Goal: Check status

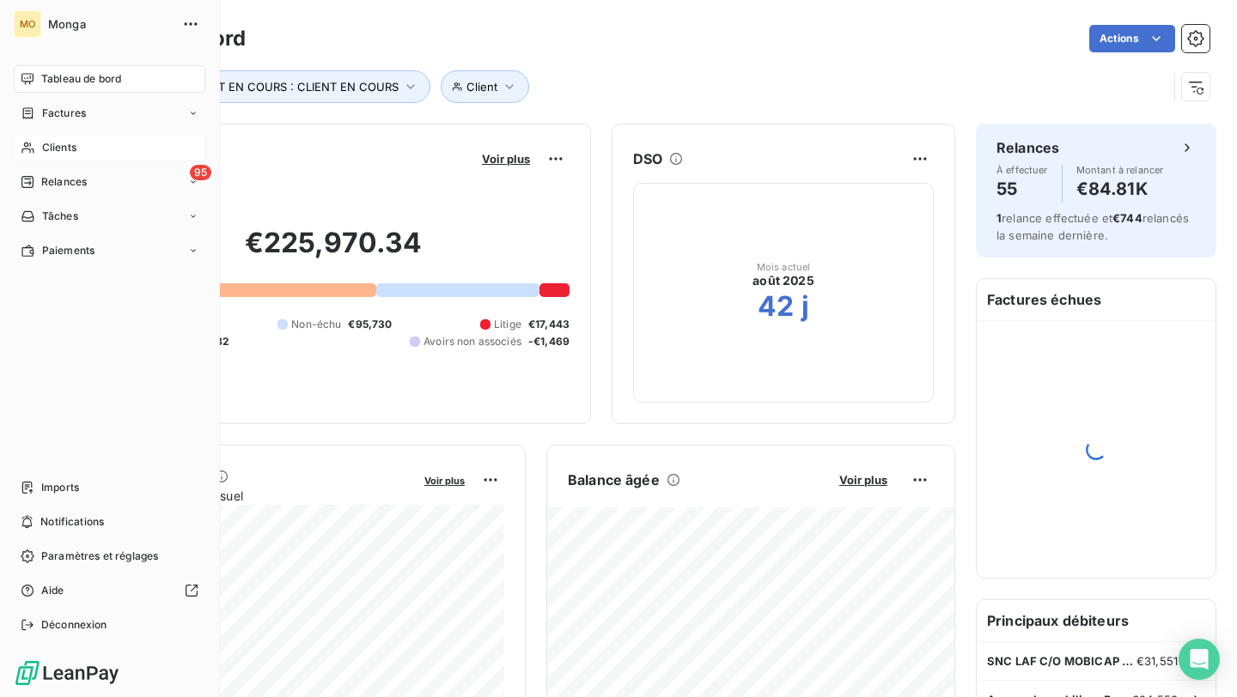
click at [39, 146] on div "Clients" at bounding box center [110, 147] width 192 height 27
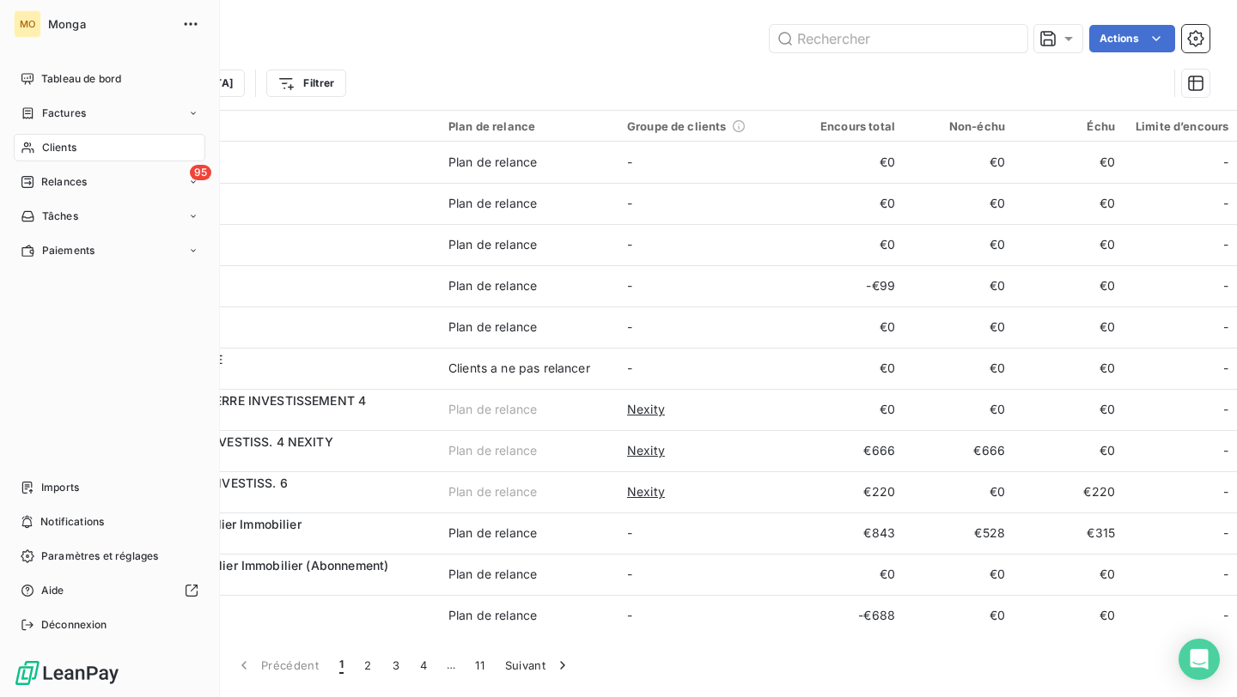
click at [46, 72] on span "Tableau de bord" at bounding box center [81, 78] width 80 height 15
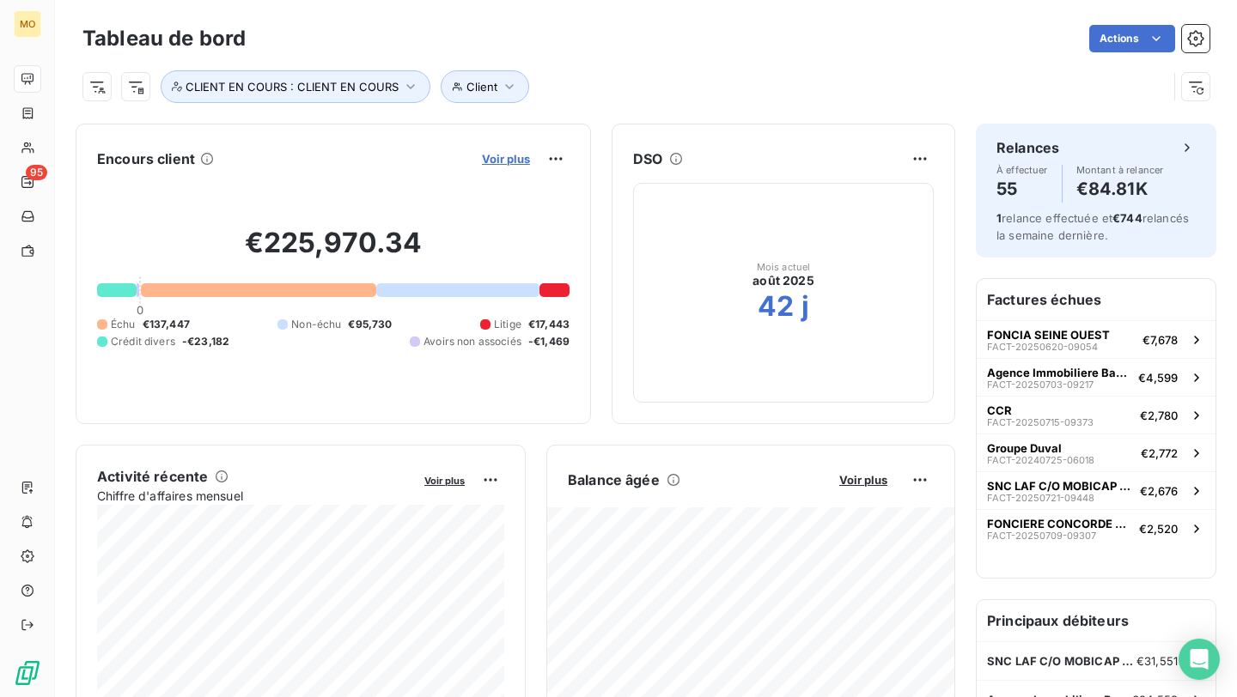
click at [526, 155] on span "Voir plus" at bounding box center [506, 159] width 48 height 14
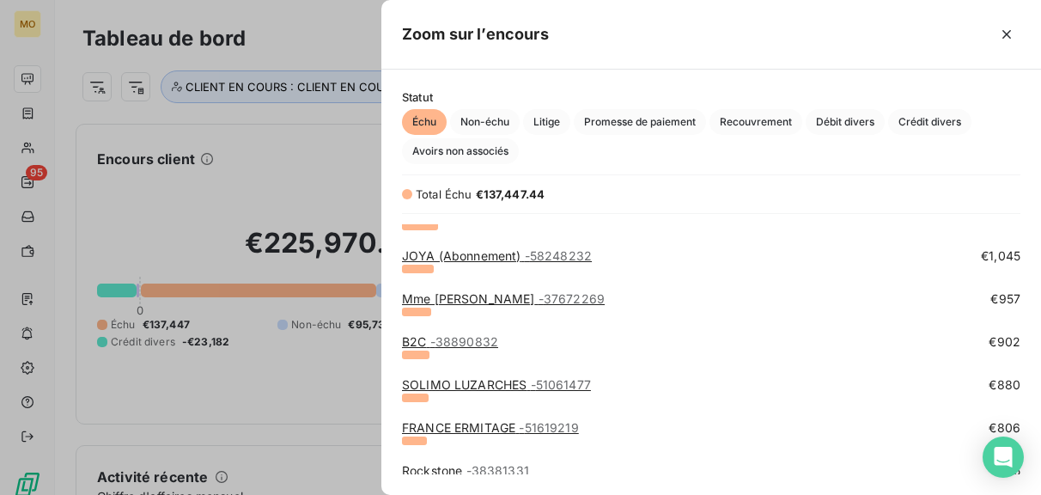
scroll to position [1140, 0]
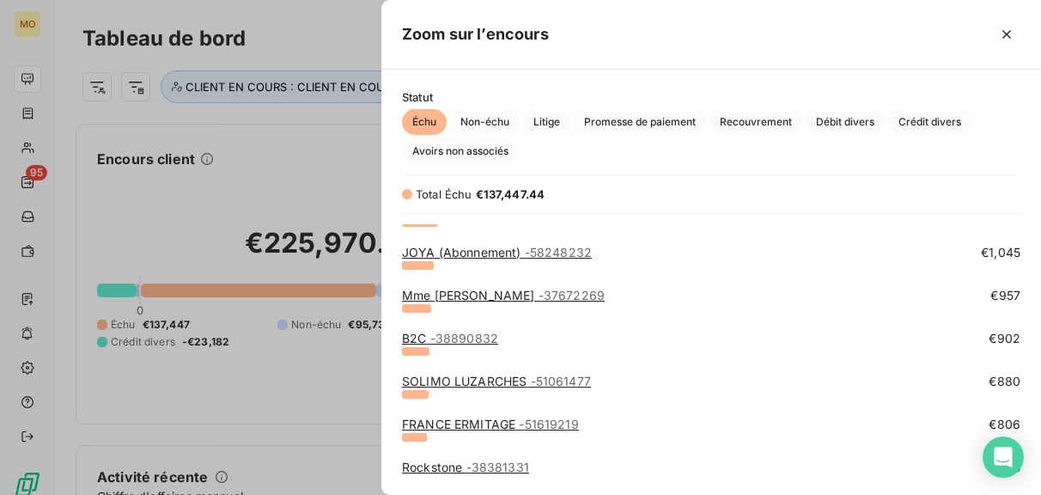
click at [462, 380] on link "SOLIMO LUZARCHES - 51061477" at bounding box center [496, 381] width 189 height 15
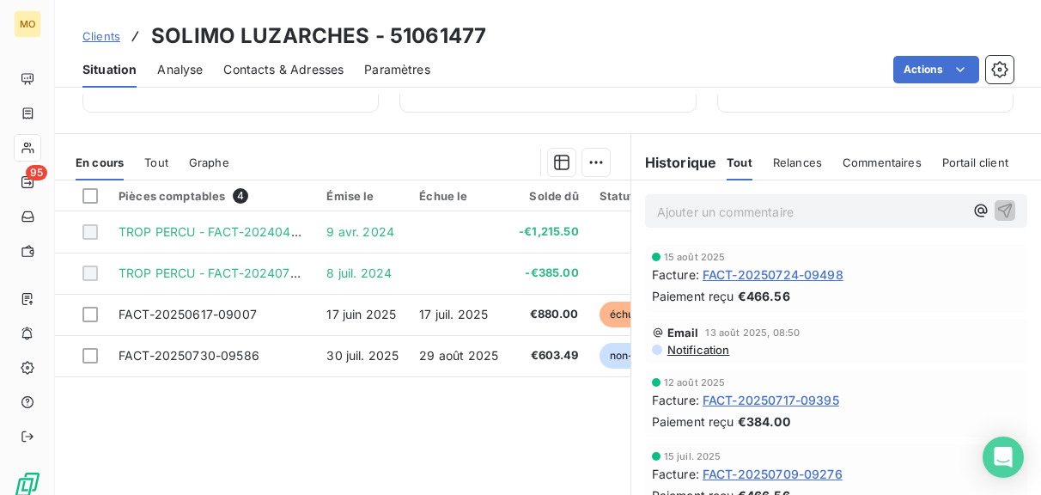
scroll to position [363, 0]
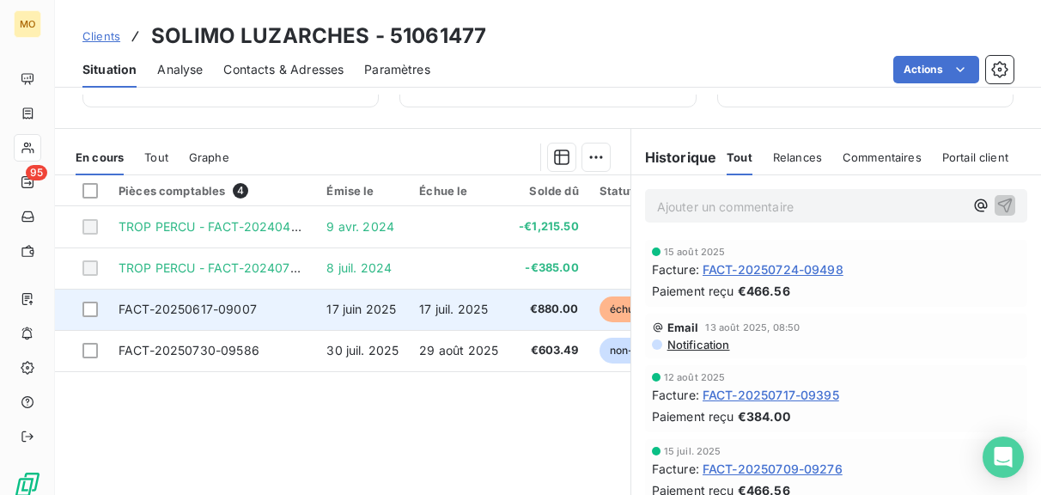
click at [448, 314] on span "17 juil. 2025" at bounding box center [453, 308] width 69 height 15
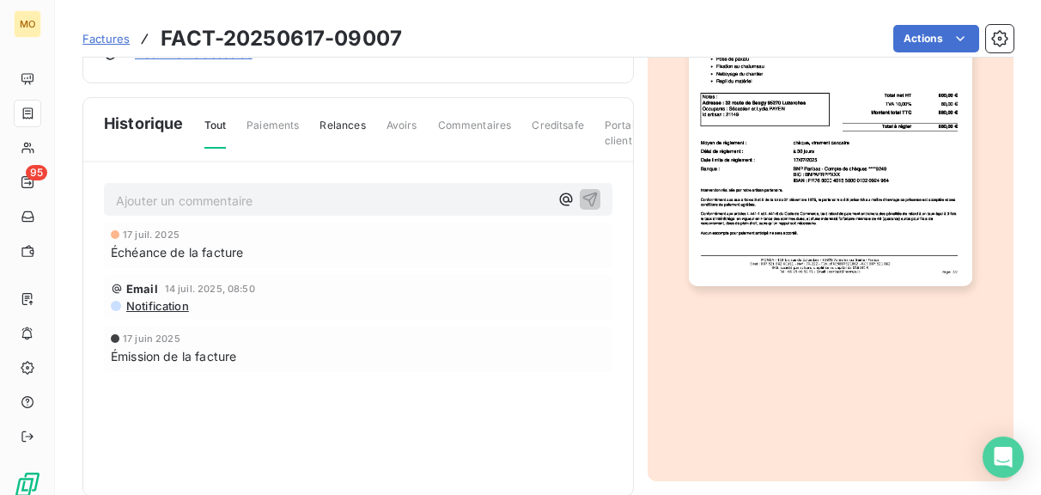
scroll to position [405, 0]
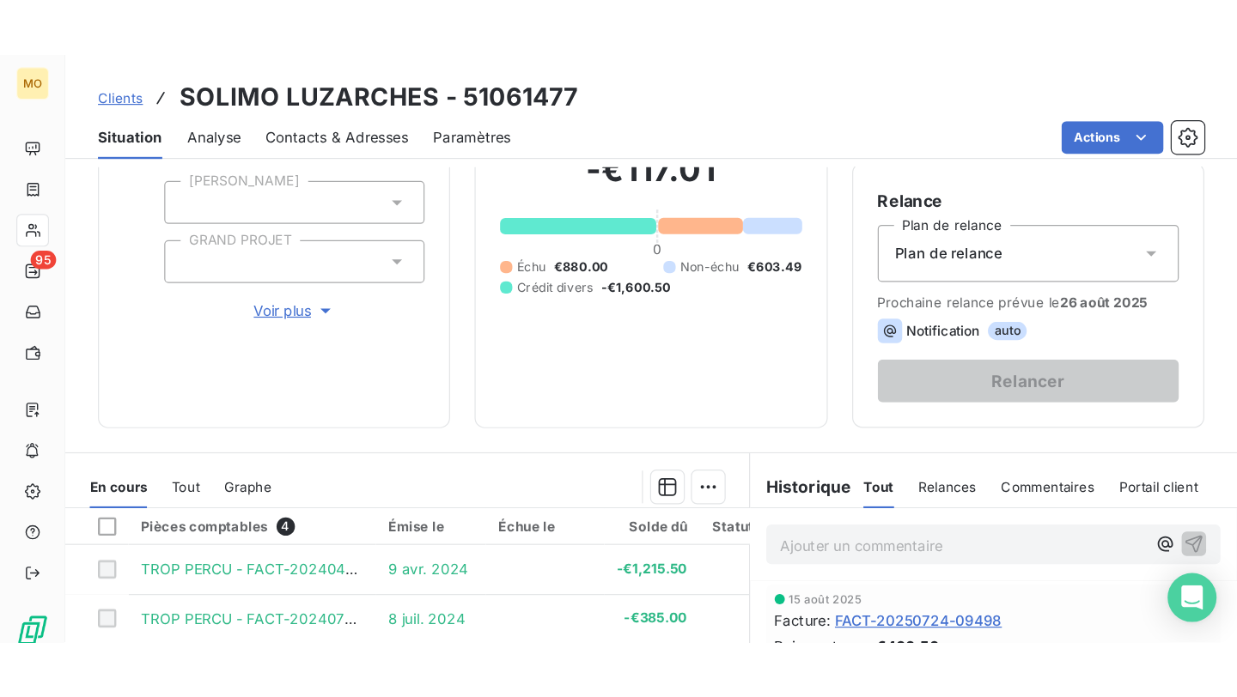
scroll to position [426, 0]
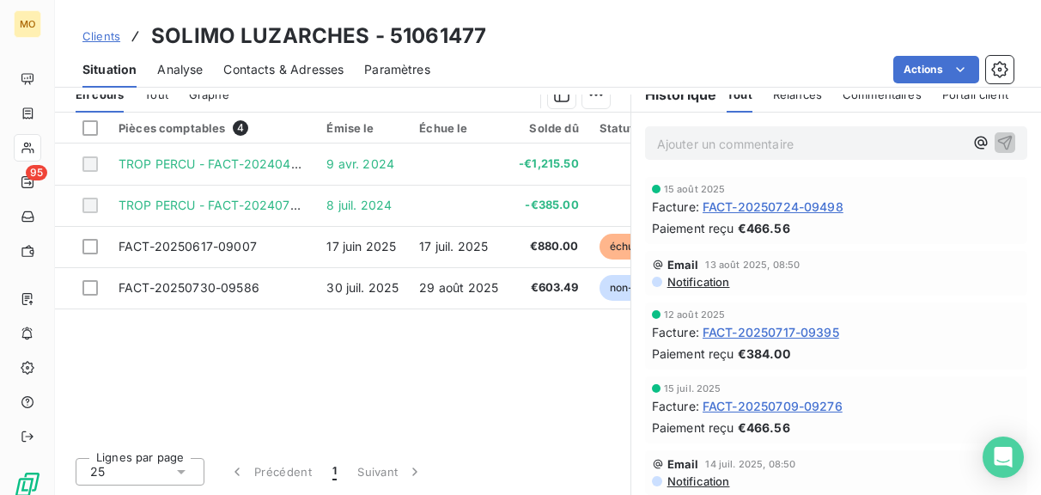
click at [298, 82] on div "Contacts & Adresses" at bounding box center [283, 70] width 120 height 36
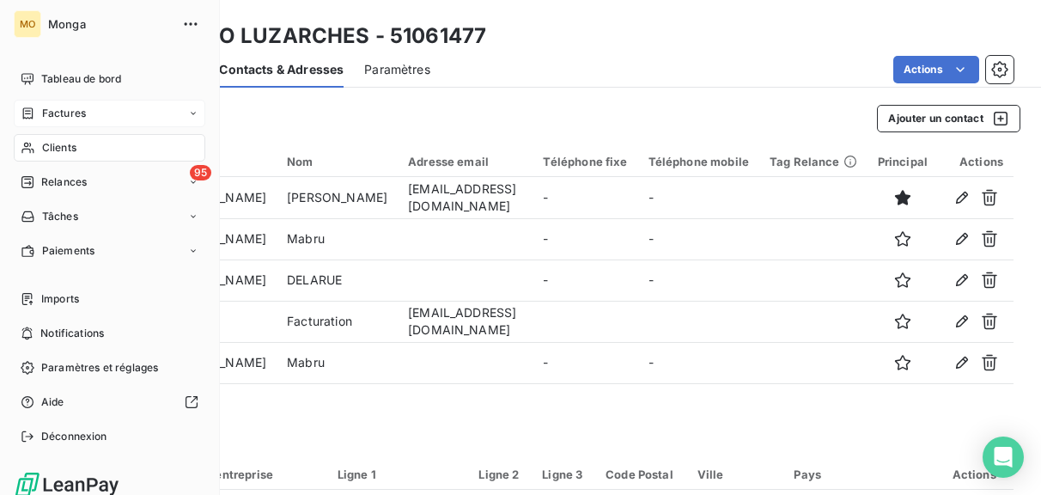
click at [86, 105] on div "Factures" at bounding box center [110, 113] width 192 height 27
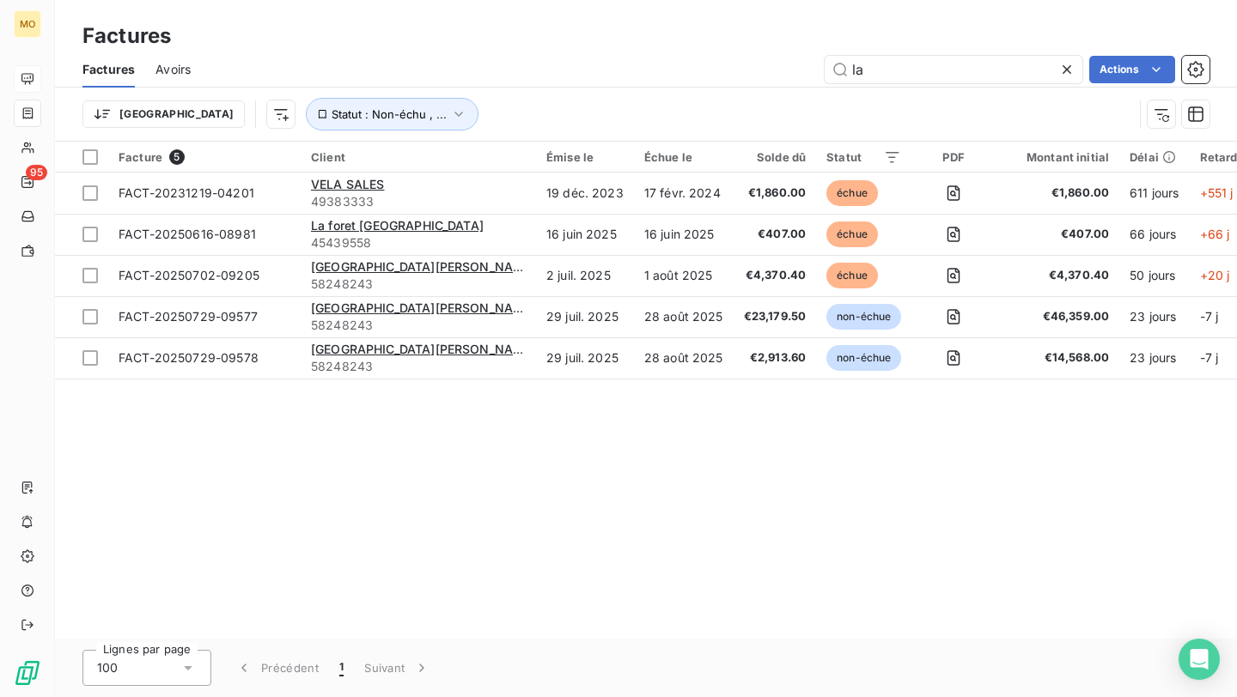
click at [36, 83] on div at bounding box center [27, 78] width 27 height 27
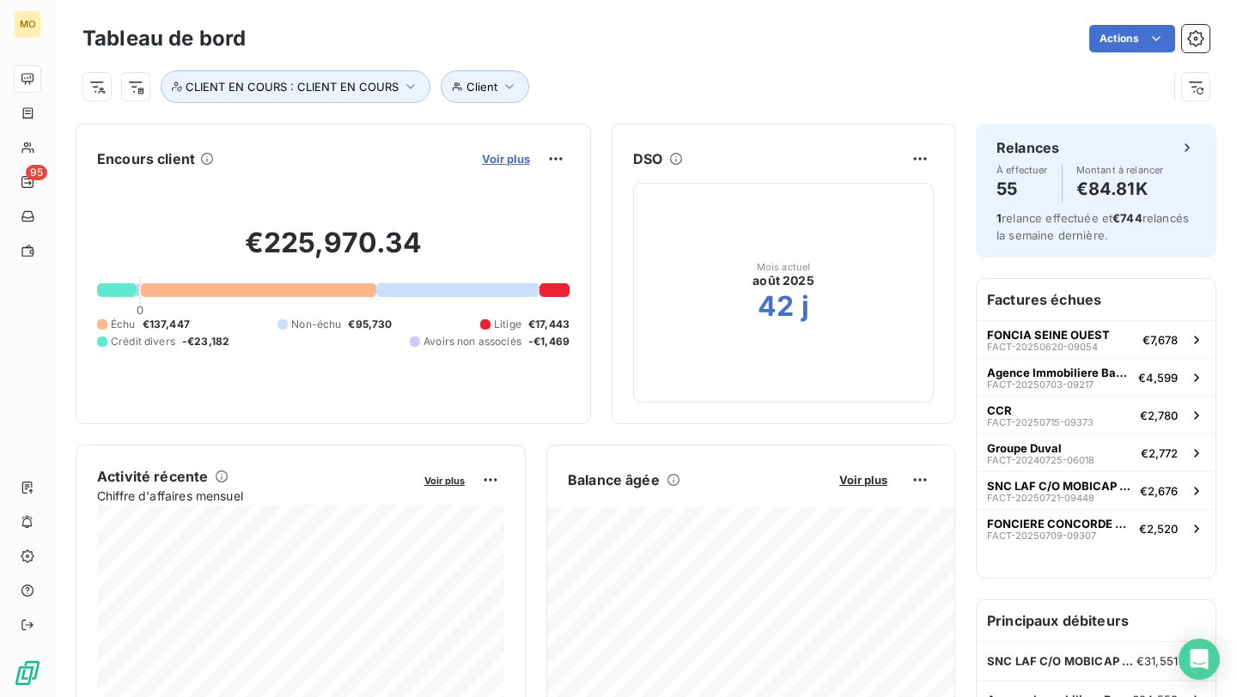
click at [491, 156] on span "Voir plus" at bounding box center [506, 159] width 48 height 14
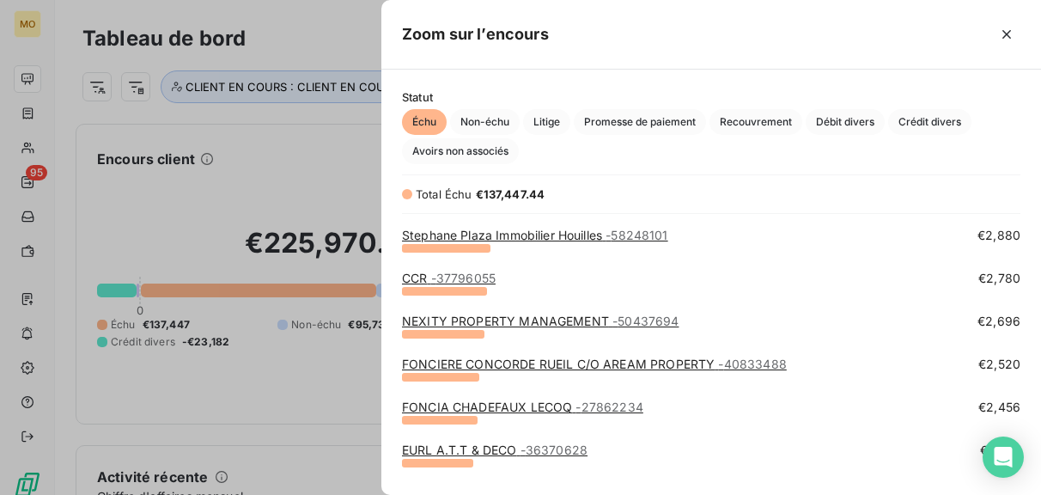
scroll to position [512, 0]
